Goal: Find specific page/section: Find specific page/section

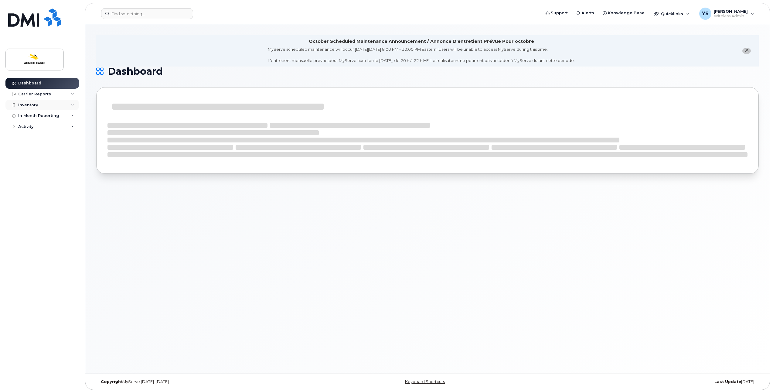
click at [30, 104] on div "Inventory" at bounding box center [28, 105] width 20 height 5
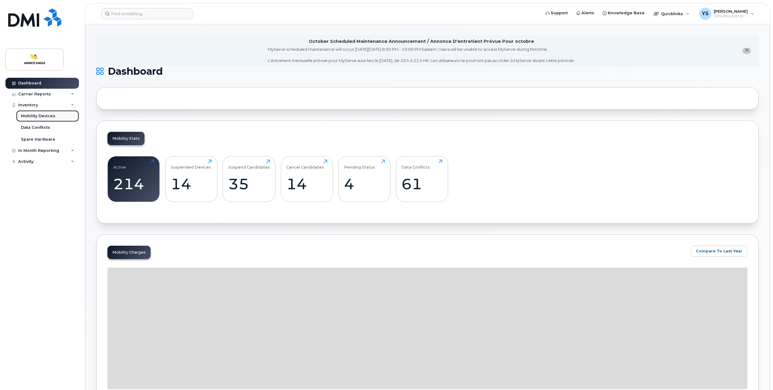
click at [38, 118] on div "Mobility Devices" at bounding box center [38, 115] width 34 height 5
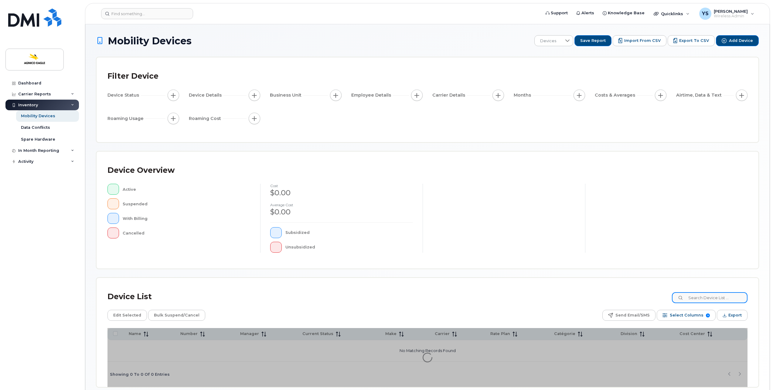
click at [701, 298] on input at bounding box center [710, 297] width 76 height 11
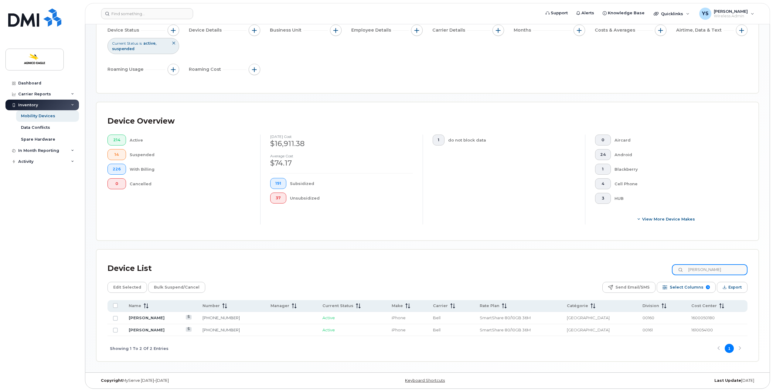
scroll to position [65, 0]
type input "Steve"
click at [144, 315] on link "[PERSON_NAME]" at bounding box center [147, 317] width 36 height 5
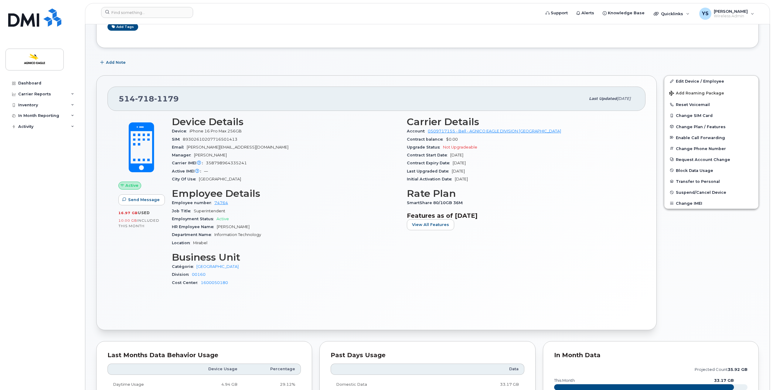
scroll to position [61, 0]
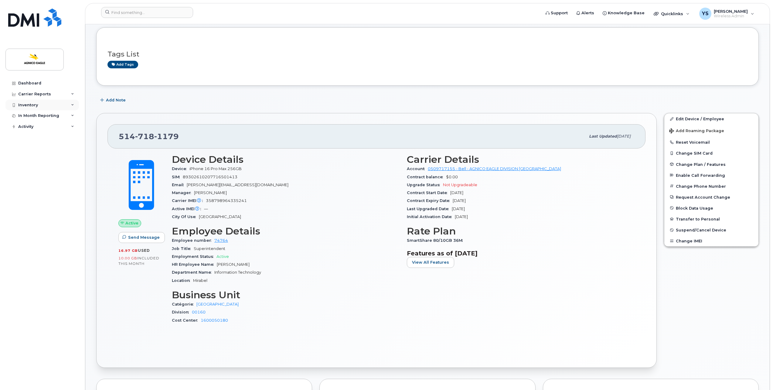
click at [57, 105] on div "Inventory" at bounding box center [41, 105] width 73 height 11
click at [50, 118] on div "Mobility Devices" at bounding box center [38, 115] width 34 height 5
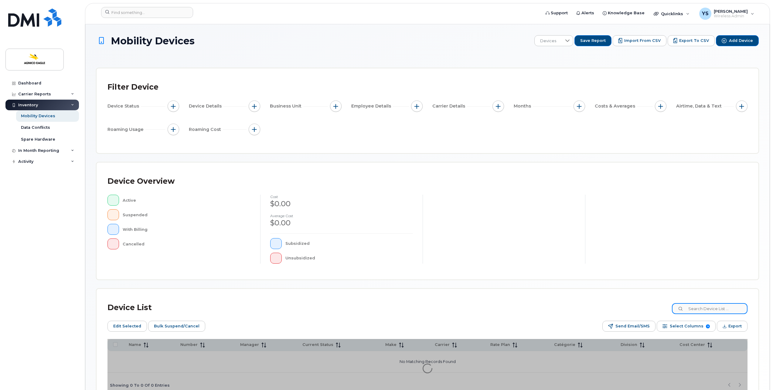
click at [705, 306] on input at bounding box center [710, 308] width 76 height 11
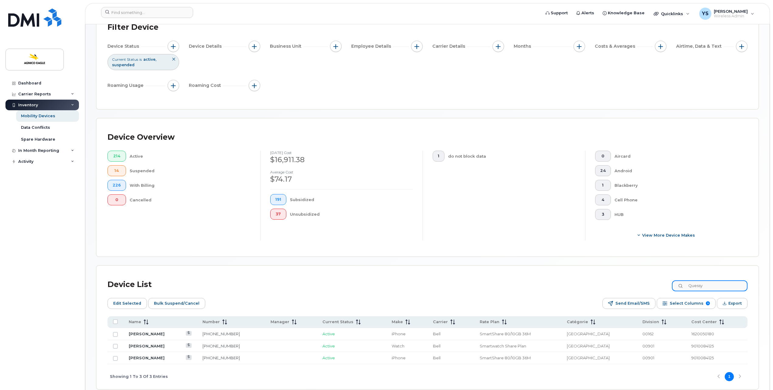
scroll to position [88, 0]
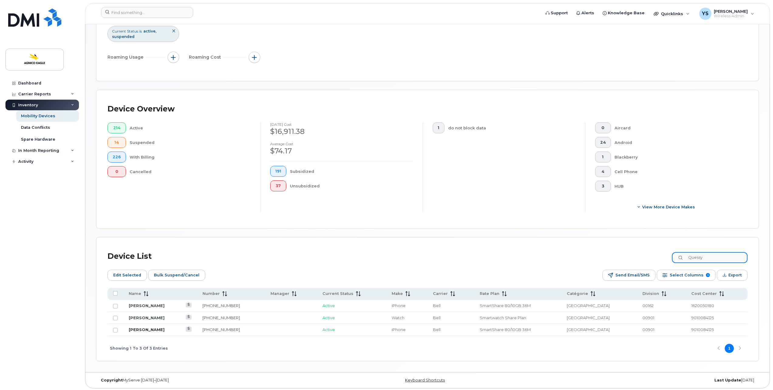
type input "Quessy"
click at [151, 328] on link "[PERSON_NAME]" at bounding box center [147, 329] width 36 height 5
